Goal: Transaction & Acquisition: Register for event/course

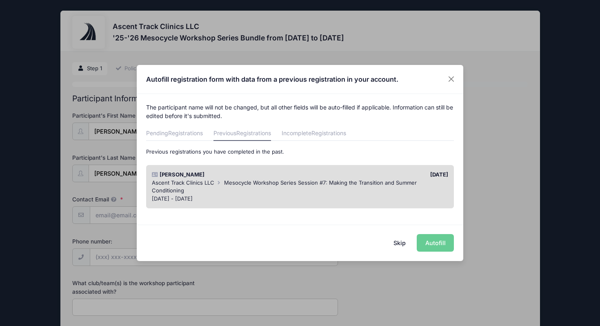
click at [239, 172] on div "[PERSON_NAME]" at bounding box center [224, 175] width 152 height 8
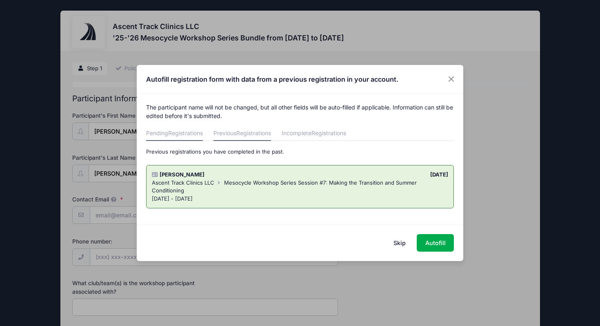
click at [155, 135] on link "Pending Registrations" at bounding box center [174, 133] width 57 height 15
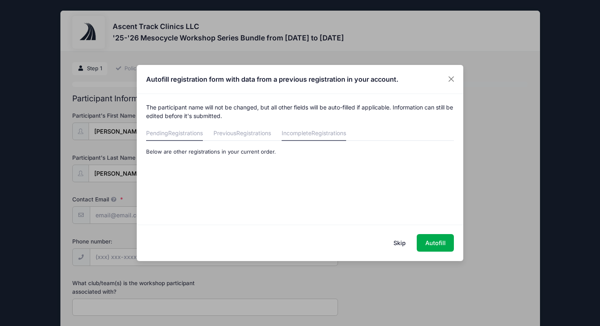
click at [291, 131] on link "Incomplete Registrations" at bounding box center [314, 133] width 64 height 15
click at [243, 144] on div "Pending Registrations Previous Registrations Incomplete Registrations Below are…" at bounding box center [300, 140] width 308 height 29
click at [243, 138] on link "Previous Registrations" at bounding box center [242, 133] width 58 height 15
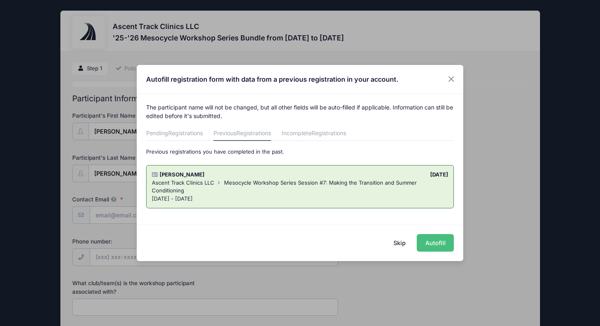
click at [425, 244] on button "Autofill" at bounding box center [435, 243] width 37 height 18
type input "[EMAIL_ADDRESS][DOMAIN_NAME]"
type input "DFW Xplosion"
select select "Email"
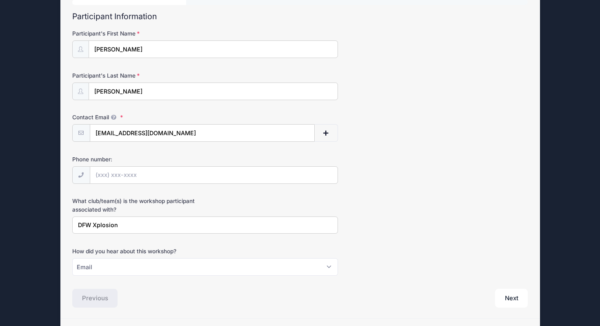
scroll to position [98, 0]
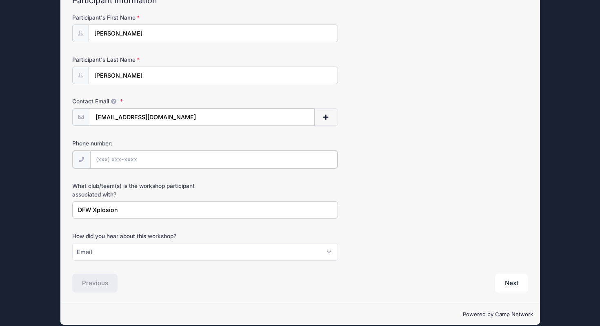
click at [102, 158] on input "Phone number:" at bounding box center [213, 160] width 247 height 18
type input "[PHONE_NUMBER]"
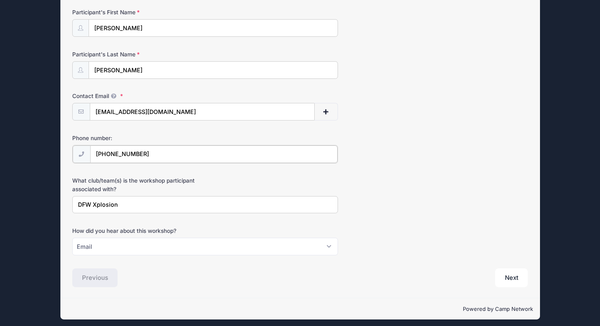
scroll to position [107, 0]
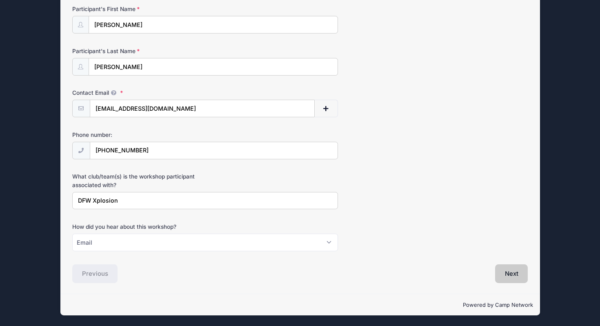
click at [501, 274] on button "Next" at bounding box center [511, 273] width 33 height 19
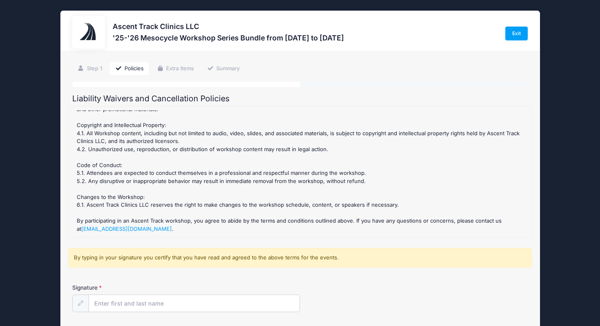
scroll to position [71, 0]
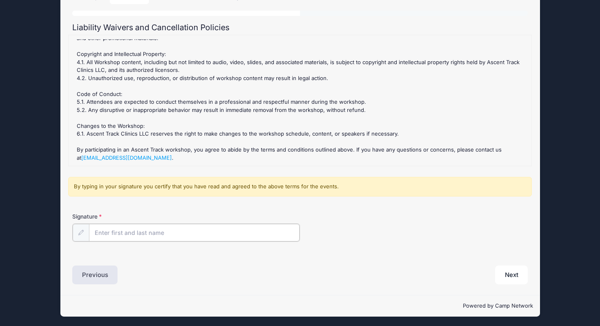
click at [142, 227] on input "Signature" at bounding box center [194, 233] width 211 height 18
type input "[PERSON_NAME]"
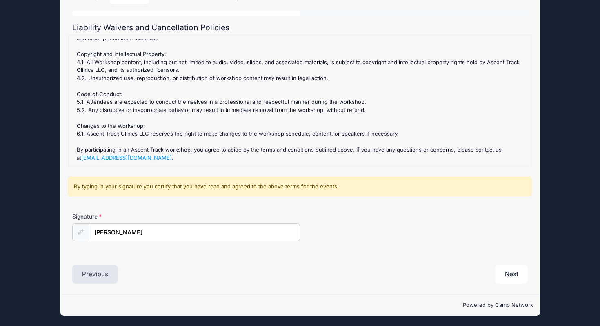
click at [175, 288] on div "Step 2 /7 Step 1 Policies Extra Items Summary Participant Information Participa…" at bounding box center [300, 137] width 480 height 314
click at [517, 273] on button "Next" at bounding box center [511, 273] width 33 height 19
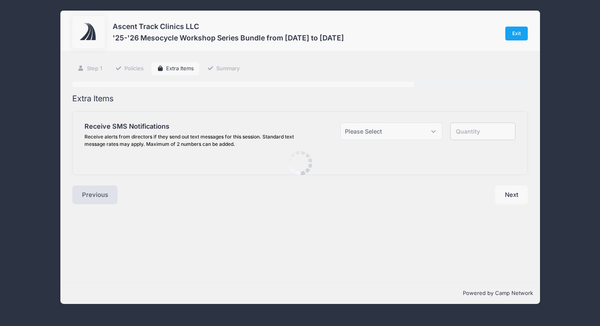
scroll to position [0, 0]
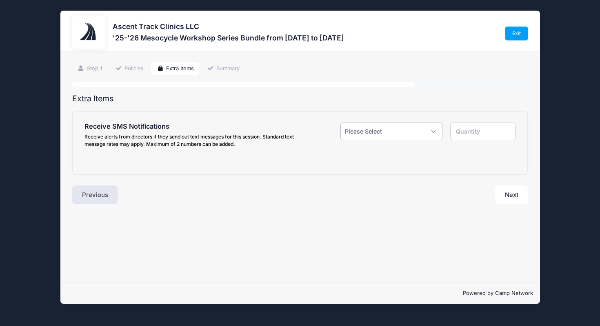
click at [427, 135] on select "Please Select Yes ($0.00) No" at bounding box center [391, 131] width 102 height 18
select select "1"
click at [340, 122] on select "Please Select Yes ($0.00) No" at bounding box center [391, 131] width 102 height 18
type input "1"
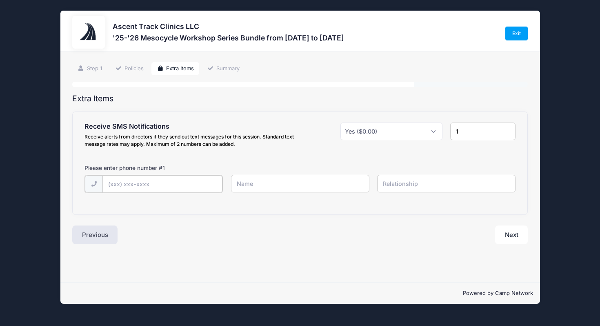
click at [0, 0] on input "text" at bounding box center [0, 0] width 0 height 0
type input "[PHONE_NUMBER]"
click at [0, 0] on input "text" at bounding box center [0, 0] width 0 height 0
type input "[PERSON_NAME]"
click at [514, 234] on button "Next" at bounding box center [511, 233] width 33 height 19
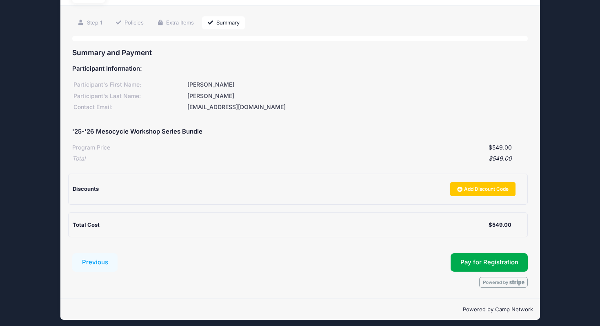
scroll to position [50, 0]
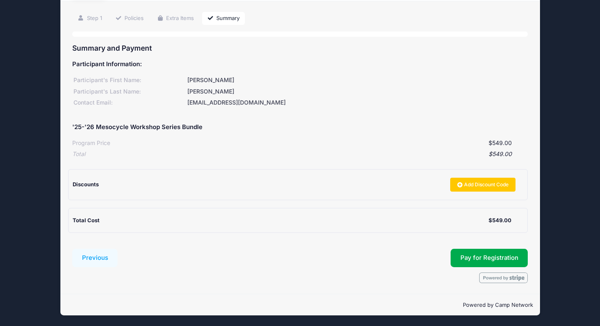
click at [103, 181] on div "Discounts" at bounding box center [259, 184] width 373 height 8
click at [453, 189] on link "Add Discount Code" at bounding box center [482, 185] width 65 height 14
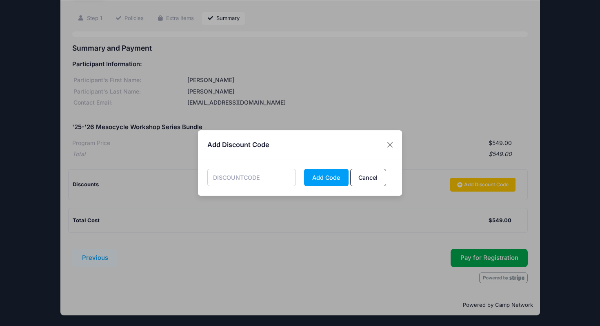
click at [246, 179] on input "text" at bounding box center [251, 178] width 89 height 18
type input "EarlyPrep"
click at [320, 173] on button "Add Code" at bounding box center [326, 178] width 44 height 18
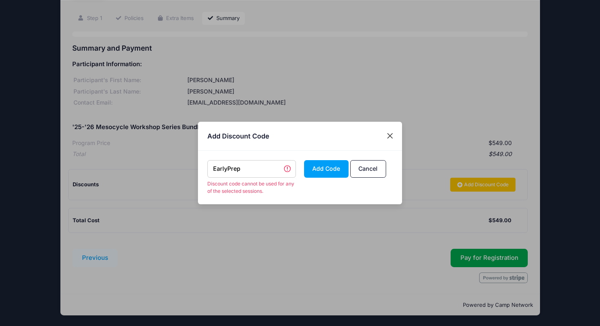
click at [393, 136] on button "Close" at bounding box center [390, 136] width 15 height 15
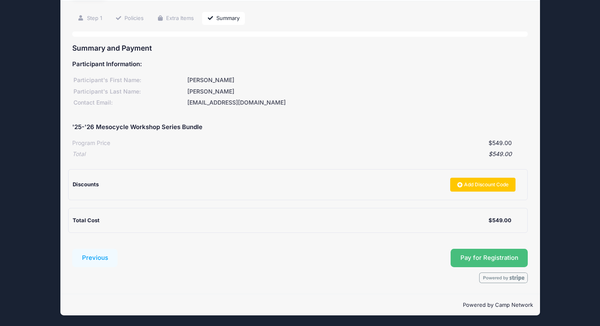
click at [469, 259] on span "Pay for Registration" at bounding box center [489, 257] width 58 height 7
